Goal: Task Accomplishment & Management: Use online tool/utility

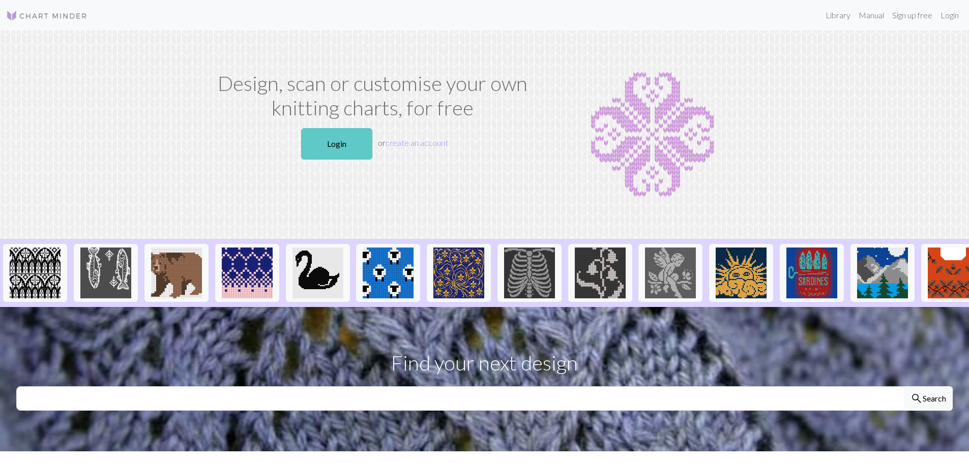
click at [332, 140] on link "Login" at bounding box center [336, 144] width 71 height 32
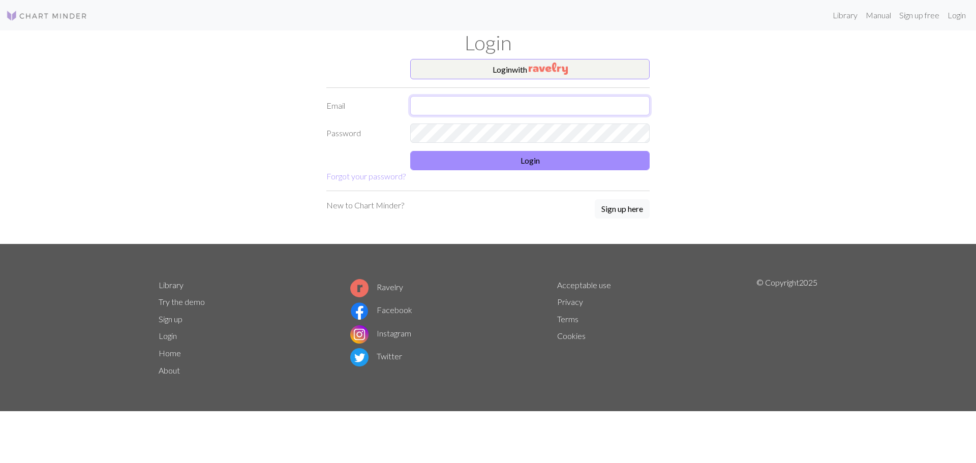
type input "[EMAIL_ADDRESS][DOMAIN_NAME]"
click at [461, 155] on button "Login" at bounding box center [529, 160] width 239 height 19
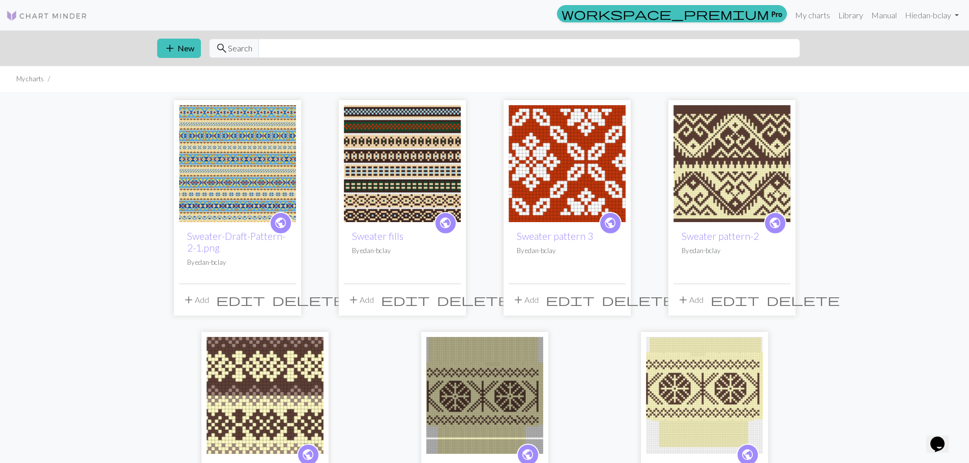
click at [255, 140] on img at bounding box center [237, 163] width 117 height 117
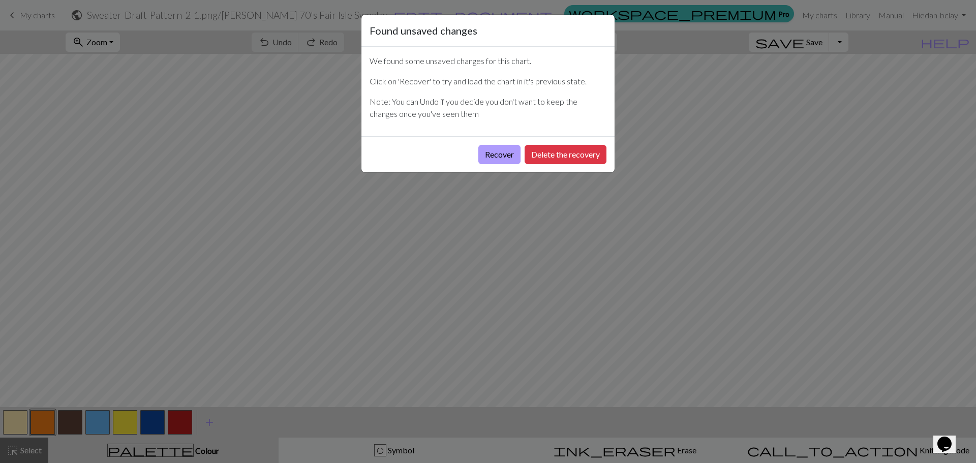
click at [484, 149] on button "Recover" at bounding box center [499, 154] width 42 height 19
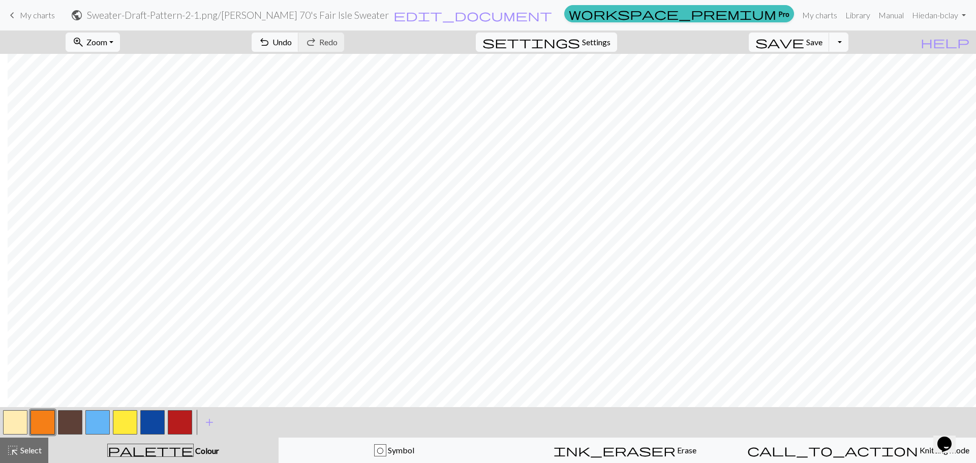
scroll to position [1124, 1056]
